Goal: Register for event/course

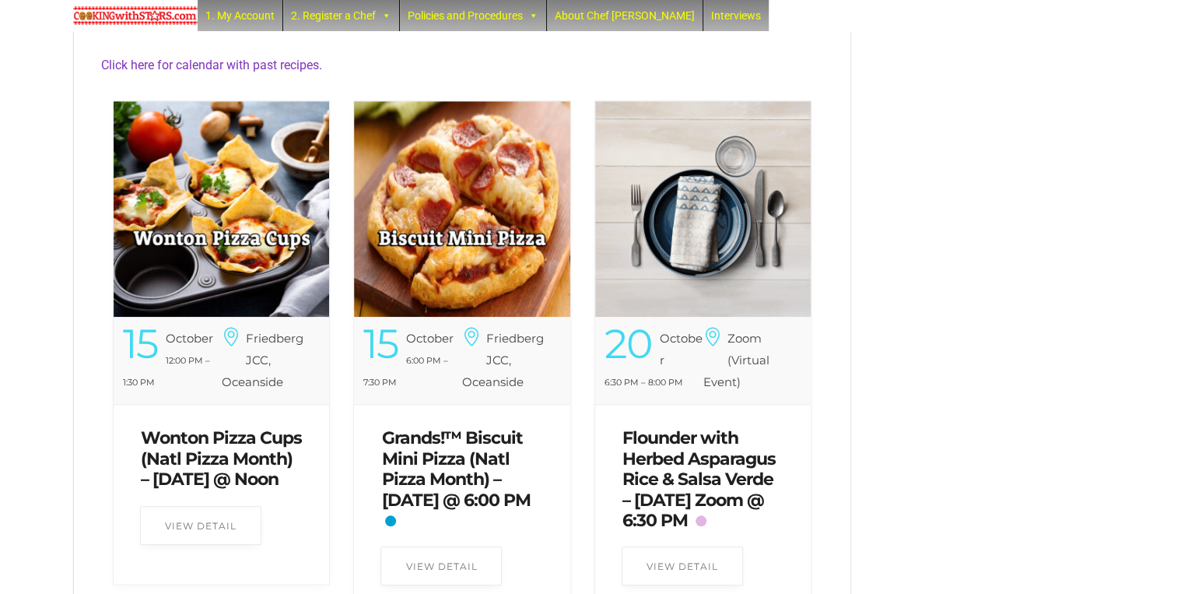
scroll to position [525, 0]
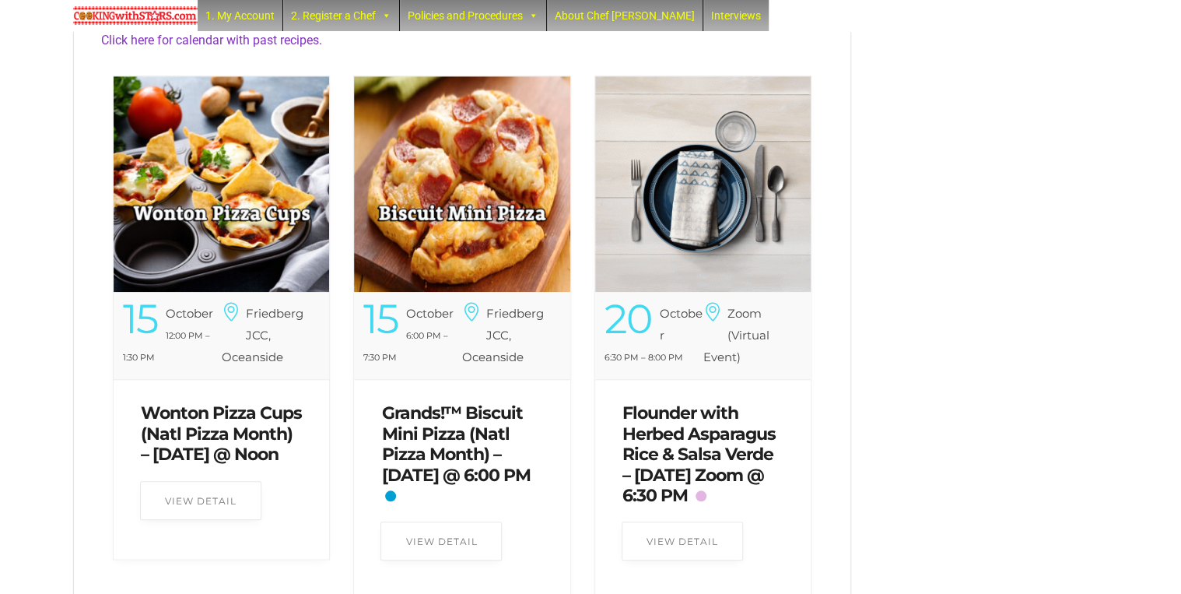
click at [209, 204] on img at bounding box center [222, 184] width 216 height 216
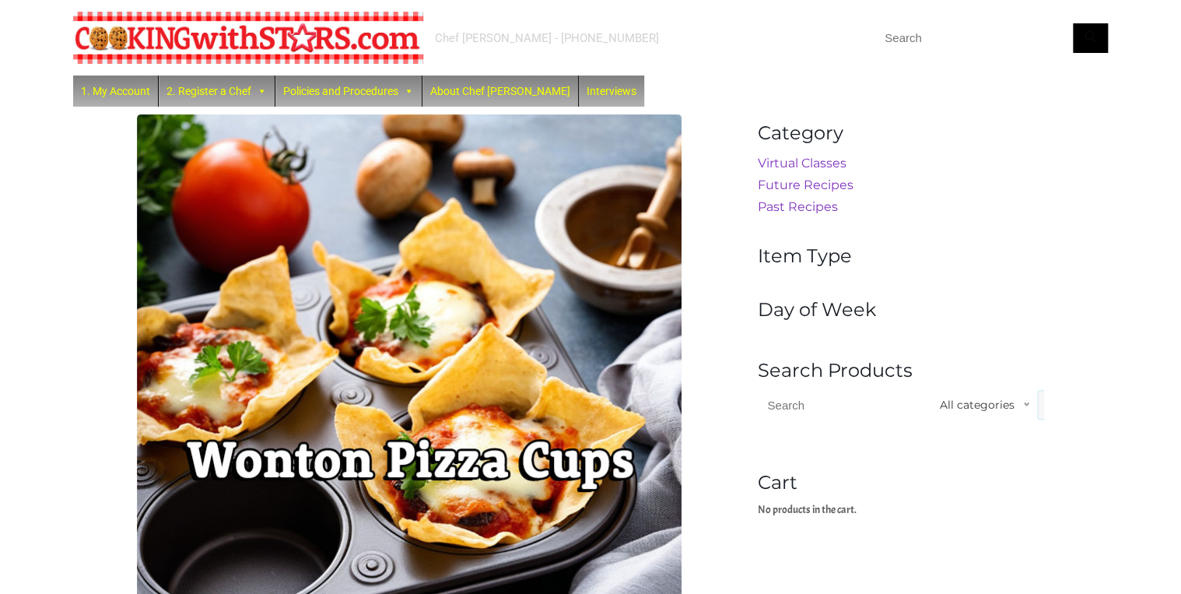
click at [246, 293] on img at bounding box center [409, 386] width 545 height 545
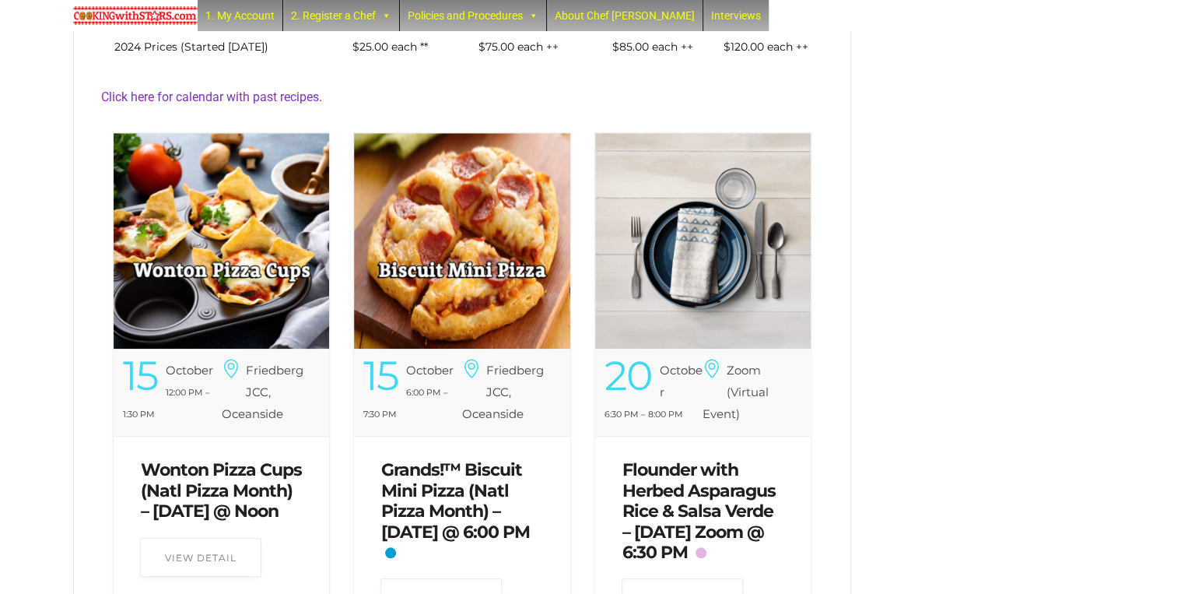
scroll to position [525, 0]
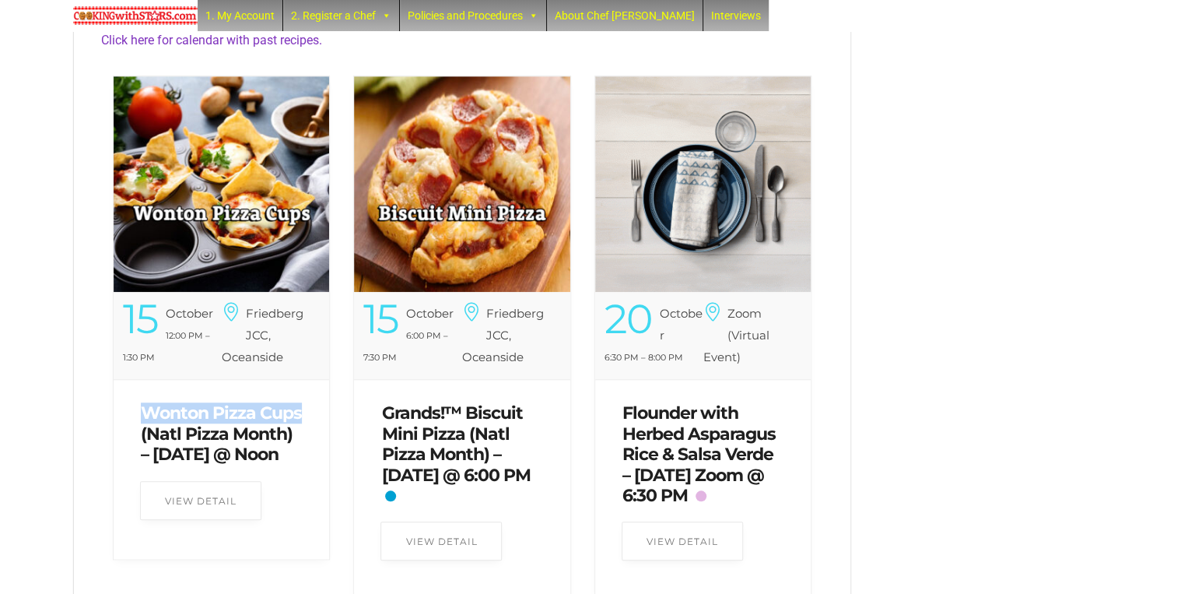
drag, startPoint x: 135, startPoint y: 429, endPoint x: 313, endPoint y: 433, distance: 178.3
click at [313, 433] on div "Wonton Pizza Cups (Natl Pizza Month) – [DATE] @ Noon" at bounding box center [221, 434] width 184 height 93
copy link "Wonton Pizza Cups"
